Goal: Browse casually

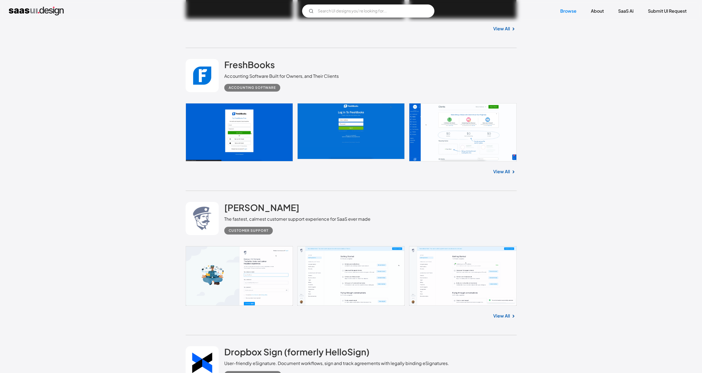
scroll to position [4585, 0]
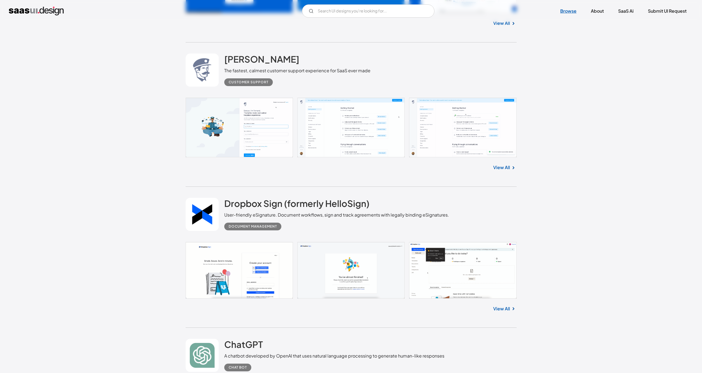
click at [567, 13] on link "Browse" at bounding box center [569, 11] width 30 height 12
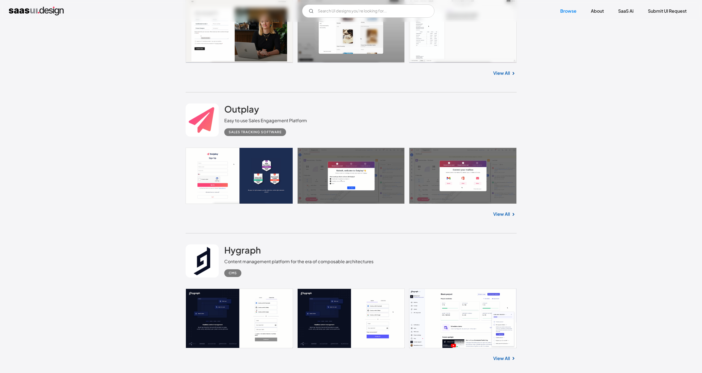
scroll to position [4138, 0]
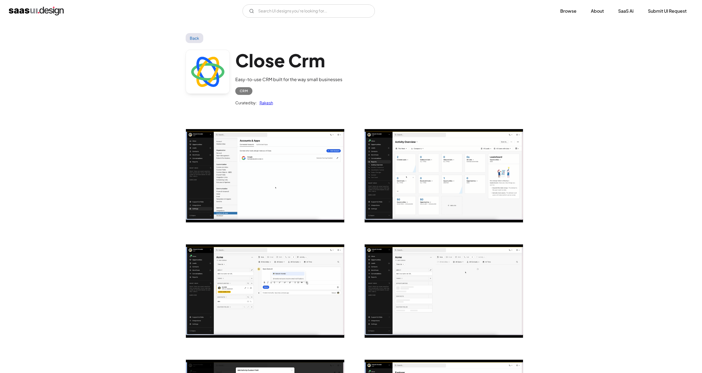
click at [452, 166] on img "open lightbox" at bounding box center [444, 175] width 158 height 93
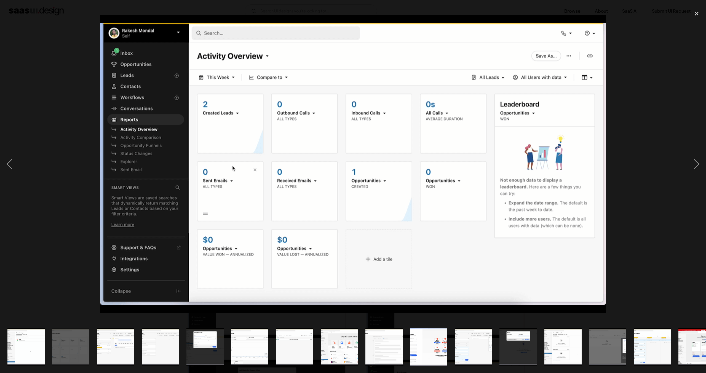
click at [659, 127] on div at bounding box center [353, 163] width 706 height 313
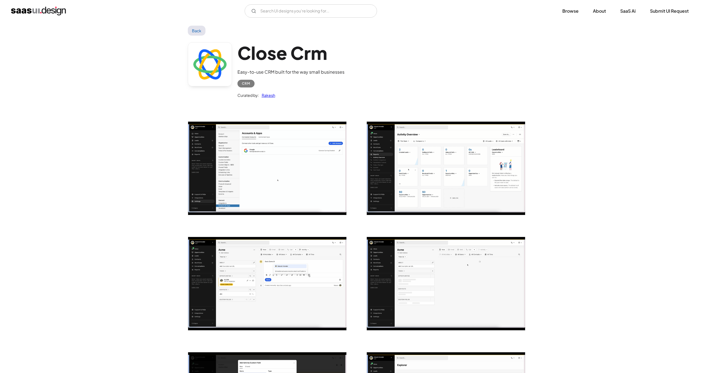
scroll to position [17, 0]
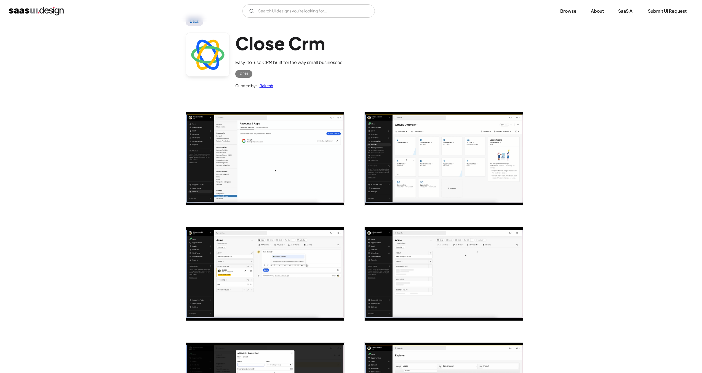
click at [287, 259] on img "open lightbox" at bounding box center [265, 273] width 158 height 93
